Goal: Complete application form

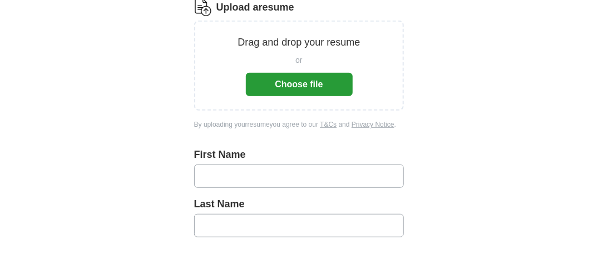
scroll to position [223, 0]
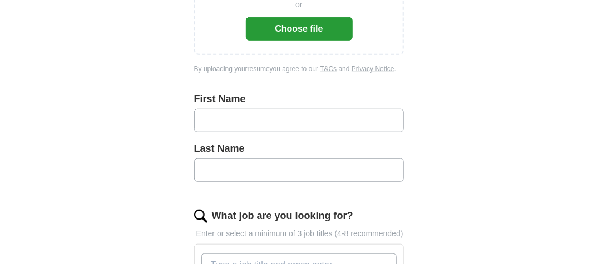
click at [259, 127] on input "text" at bounding box center [299, 120] width 210 height 23
type input "******"
click at [232, 170] on input "text" at bounding box center [299, 170] width 210 height 23
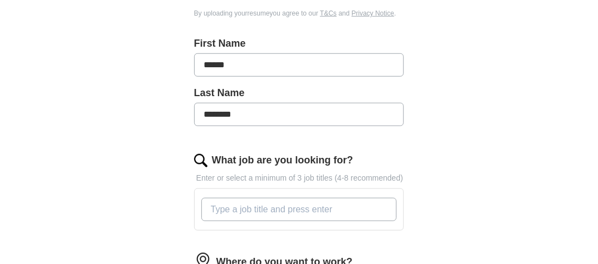
type input "********"
click at [266, 210] on input "What job are you looking for?" at bounding box center [299, 209] width 196 height 23
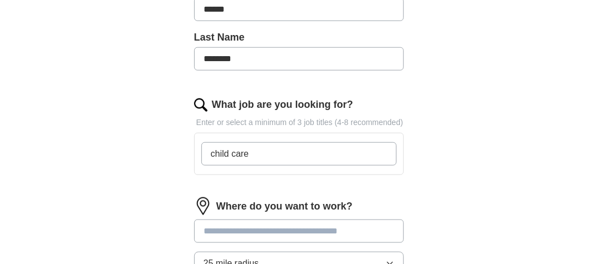
scroll to position [389, 0]
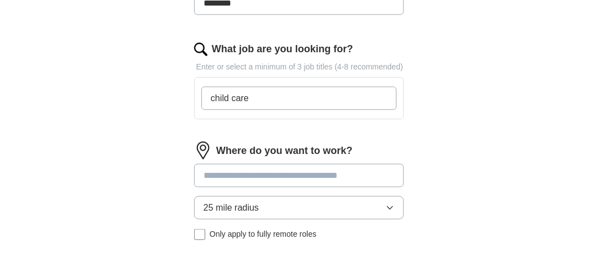
click at [259, 172] on div "Where do you want to work? 25 mile radius Only apply to fully remote roles" at bounding box center [299, 195] width 210 height 107
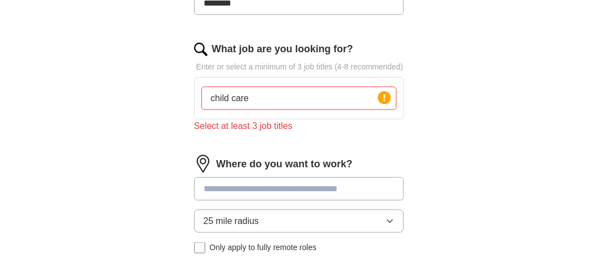
click at [272, 105] on input "child care" at bounding box center [299, 98] width 196 height 23
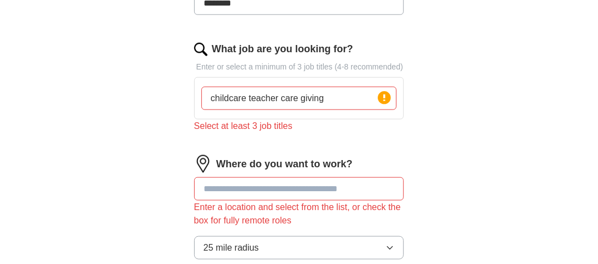
type input "childcare teacher care giving"
click at [266, 190] on input at bounding box center [299, 188] width 210 height 23
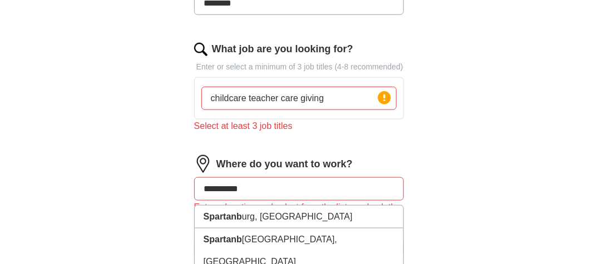
type input "**********"
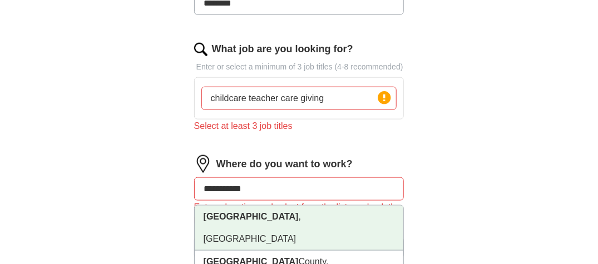
click at [289, 214] on li "[GEOGRAPHIC_DATA] , [GEOGRAPHIC_DATA]" at bounding box center [299, 228] width 209 height 45
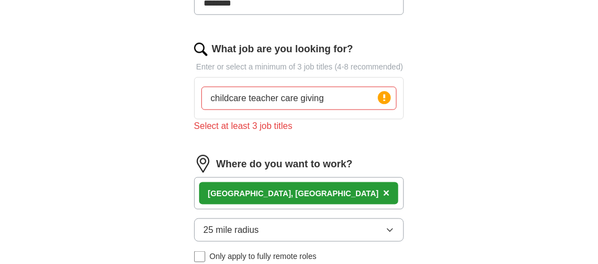
scroll to position [445, 0]
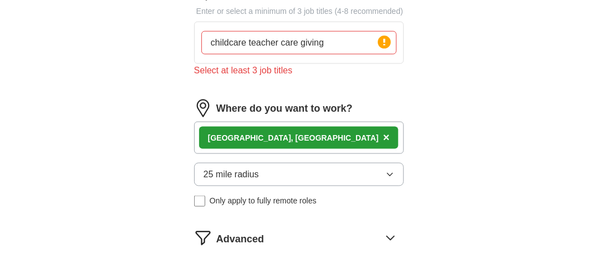
click at [394, 170] on icon "button" at bounding box center [390, 174] width 9 height 9
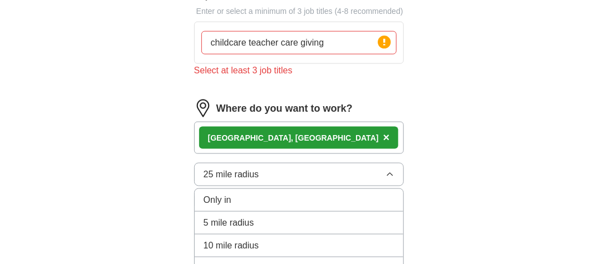
click at [256, 216] on div "5 mile radius" at bounding box center [299, 222] width 191 height 13
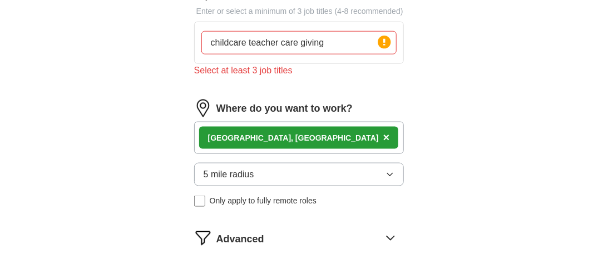
scroll to position [556, 0]
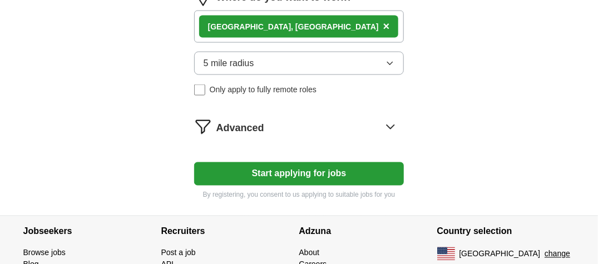
click at [302, 170] on button "Start applying for jobs" at bounding box center [299, 173] width 210 height 23
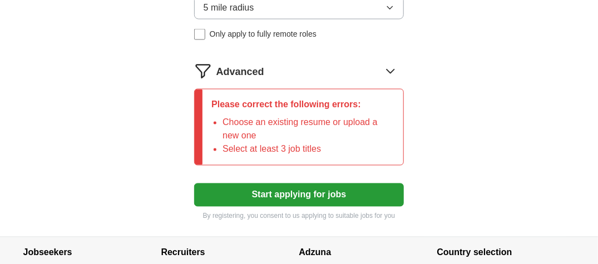
scroll to position [570, 0]
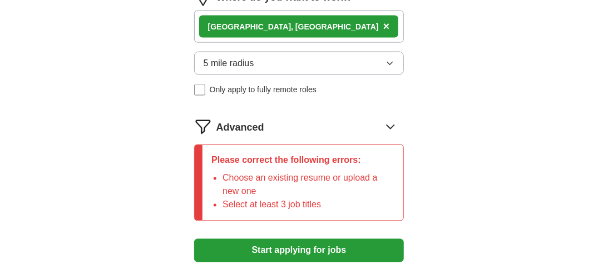
click at [393, 125] on icon at bounding box center [390, 127] width 7 height 4
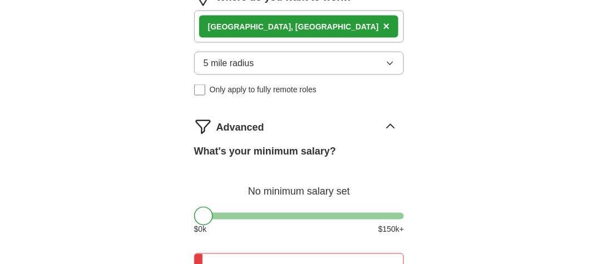
scroll to position [625, 0]
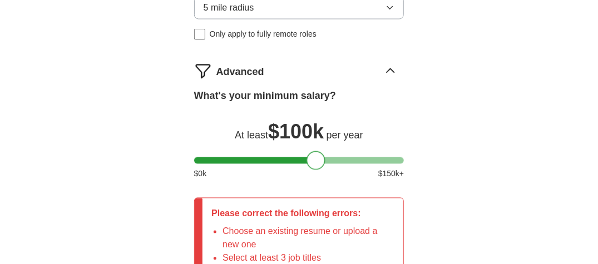
drag, startPoint x: 397, startPoint y: 157, endPoint x: 317, endPoint y: 195, distance: 88.1
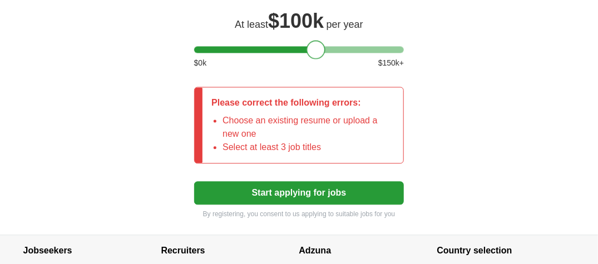
scroll to position [792, 0]
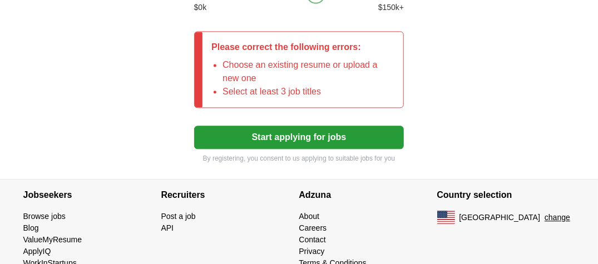
click at [305, 134] on button "Start applying for jobs" at bounding box center [299, 137] width 210 height 23
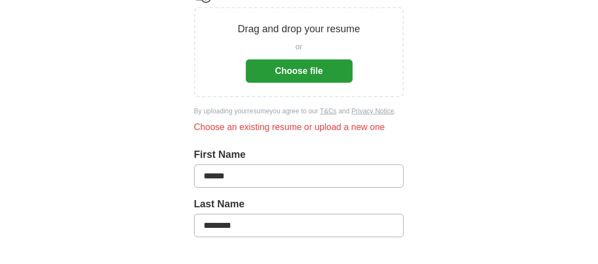
scroll to position [69, 0]
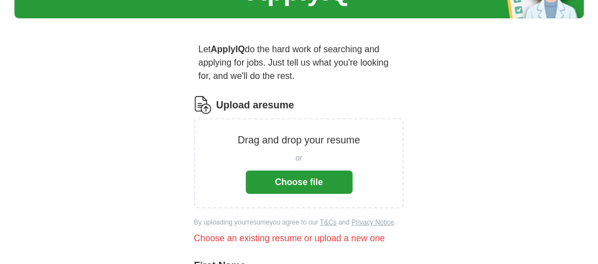
click at [325, 180] on button "Choose file" at bounding box center [299, 182] width 107 height 23
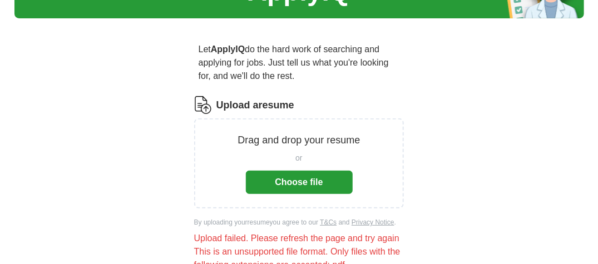
click at [292, 184] on button "Choose file" at bounding box center [299, 182] width 107 height 23
click at [302, 185] on button "Choose file" at bounding box center [299, 182] width 107 height 23
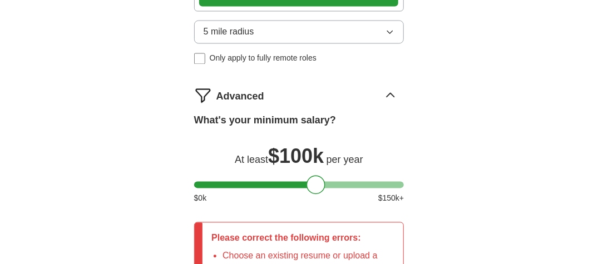
scroll to position [792, 0]
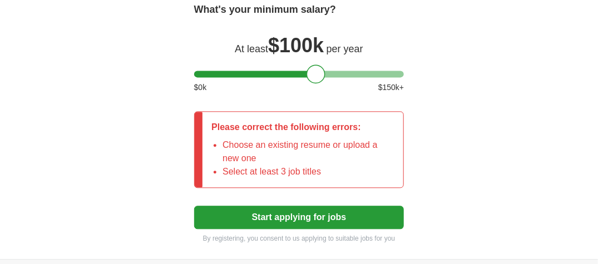
click at [309, 214] on button "Start applying for jobs" at bounding box center [299, 217] width 210 height 23
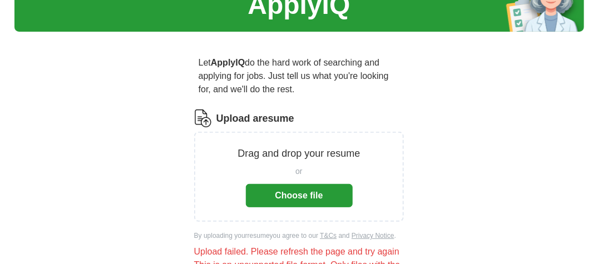
scroll to position [111, 0]
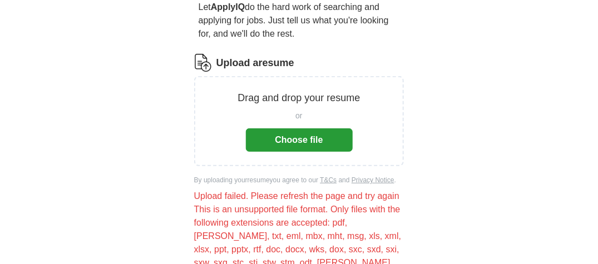
click at [311, 147] on button "Choose file" at bounding box center [299, 140] width 107 height 23
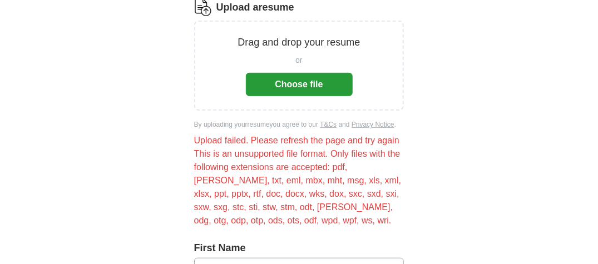
click at [288, 81] on button "Choose file" at bounding box center [299, 84] width 107 height 23
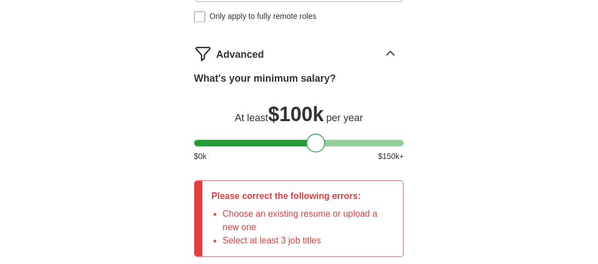
scroll to position [834, 0]
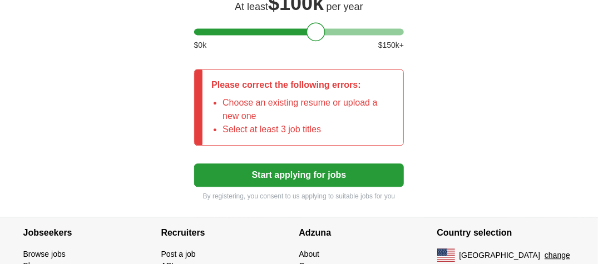
click at [305, 172] on button "Start applying for jobs" at bounding box center [299, 175] width 210 height 23
click at [309, 167] on button "Start applying for jobs" at bounding box center [299, 175] width 210 height 23
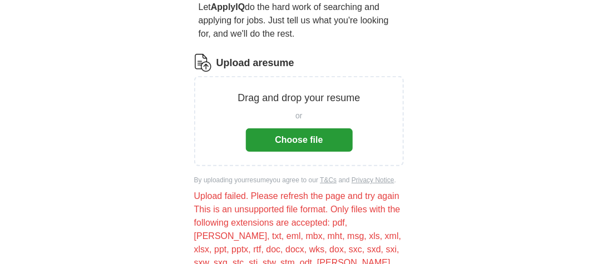
scroll to position [0, 0]
